Goal: Task Accomplishment & Management: Complete application form

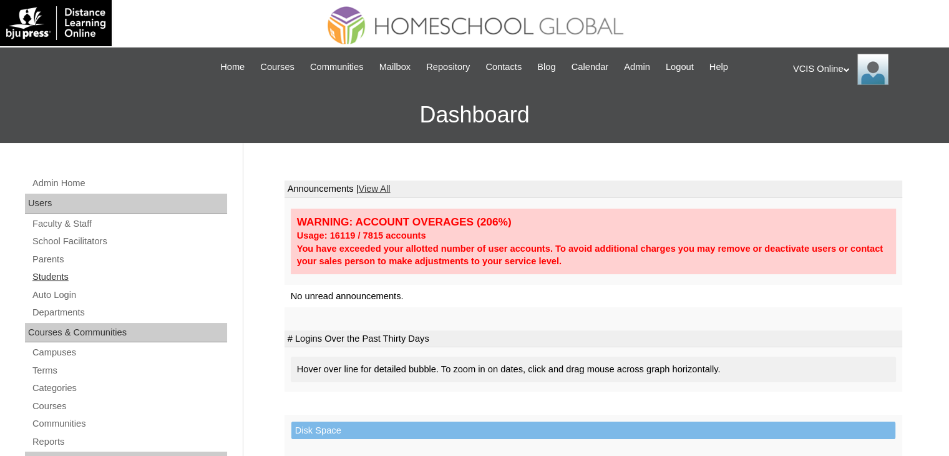
click at [69, 271] on link "Students" at bounding box center [129, 277] width 196 height 16
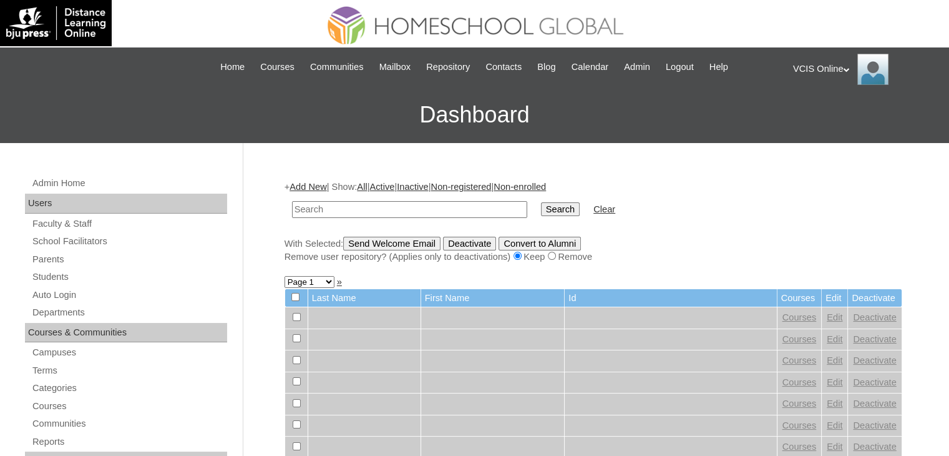
paste input "VCIS027-10C-SA2025"
type input "VCIS027-10C-SA2025"
click at [541, 202] on input "Search" at bounding box center [560, 209] width 39 height 14
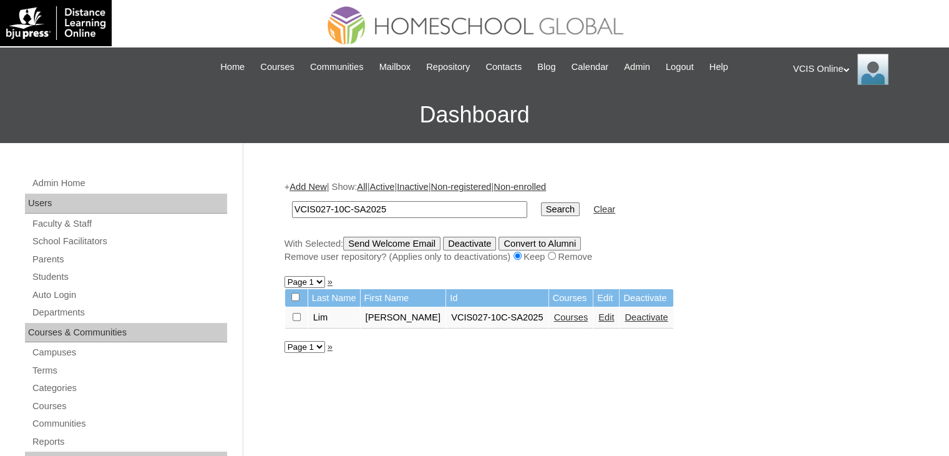
click at [565, 314] on link "Courses" at bounding box center [571, 317] width 34 height 10
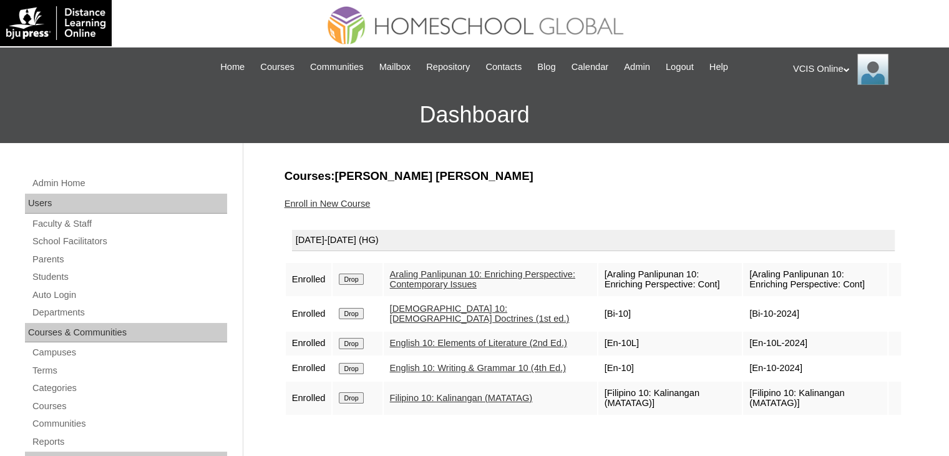
click at [338, 202] on link "Enroll in New Course" at bounding box center [328, 203] width 86 height 10
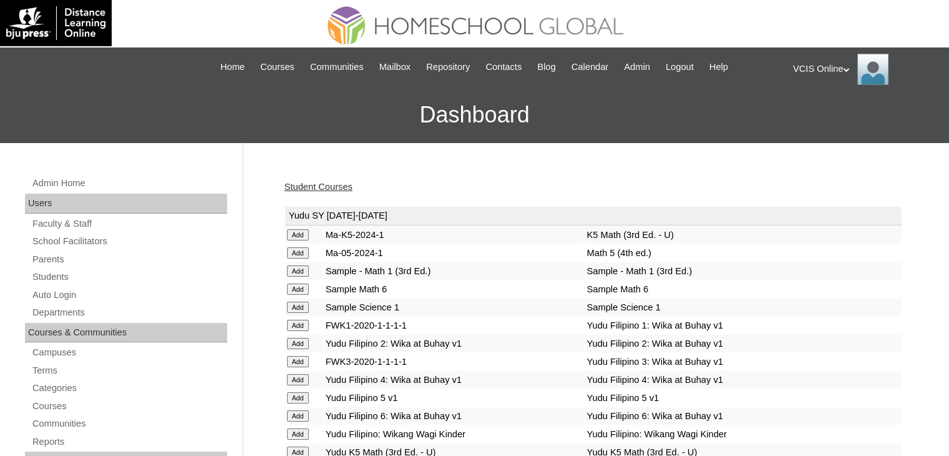
click at [754, 239] on td "K5 Math (3rd Ed. - U)" at bounding box center [743, 234] width 316 height 17
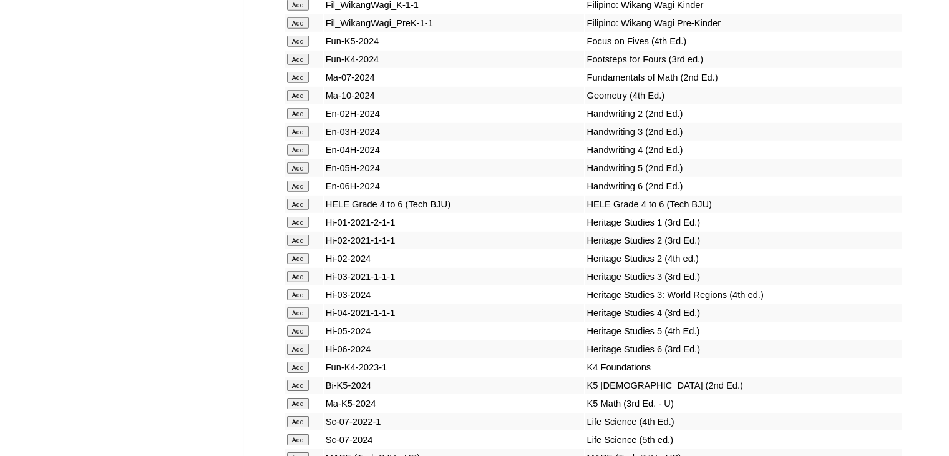
scroll to position [3819, 0]
